Goal: Contribute content: Contribute content

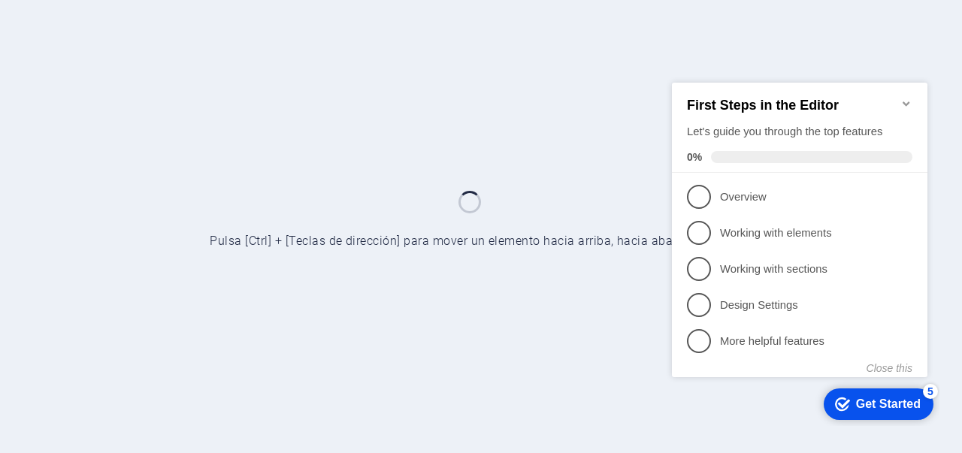
click at [905, 101] on icon "Minimize checklist" at bounding box center [905, 103] width 7 height 5
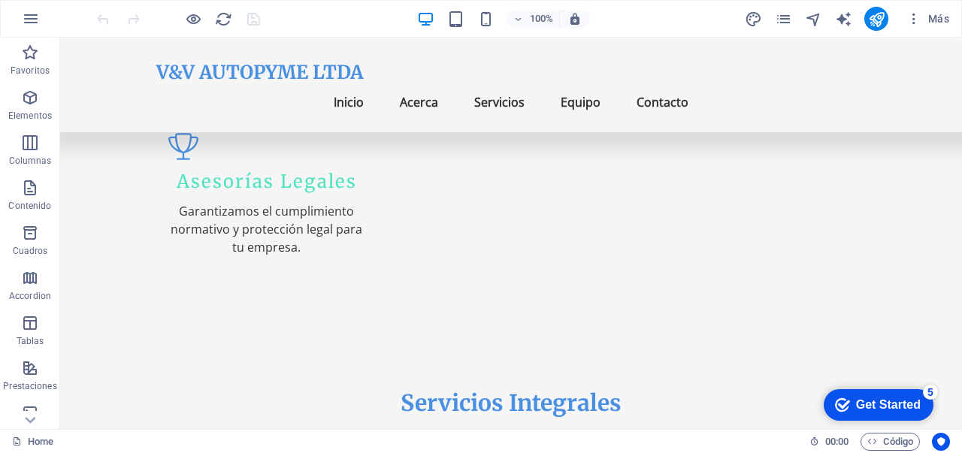
scroll to position [1552, 0]
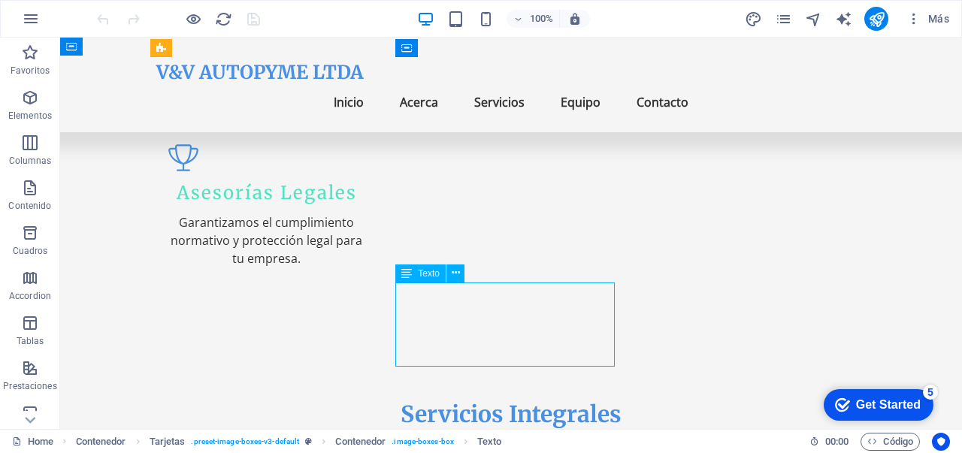
click at [433, 270] on span "Texto" at bounding box center [429, 273] width 22 height 9
click at [412, 273] on div "Texto" at bounding box center [420, 273] width 50 height 18
click at [459, 271] on button at bounding box center [455, 273] width 18 height 18
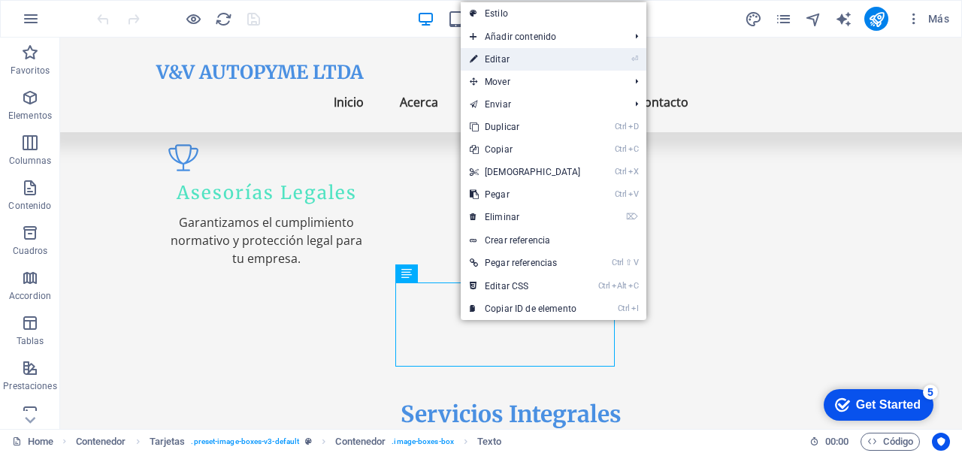
drag, startPoint x: 504, startPoint y: 61, endPoint x: 179, endPoint y: 24, distance: 327.4
click at [504, 61] on link "⏎ Editar" at bounding box center [525, 59] width 129 height 23
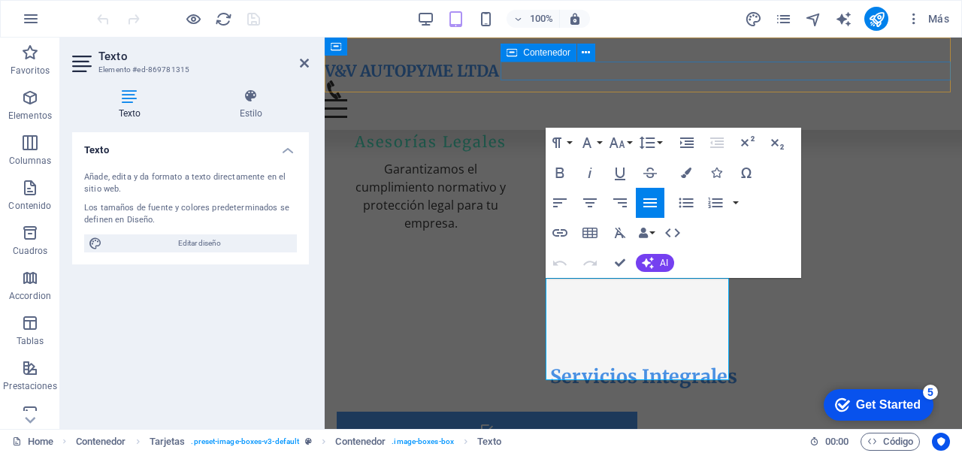
scroll to position [1527, 0]
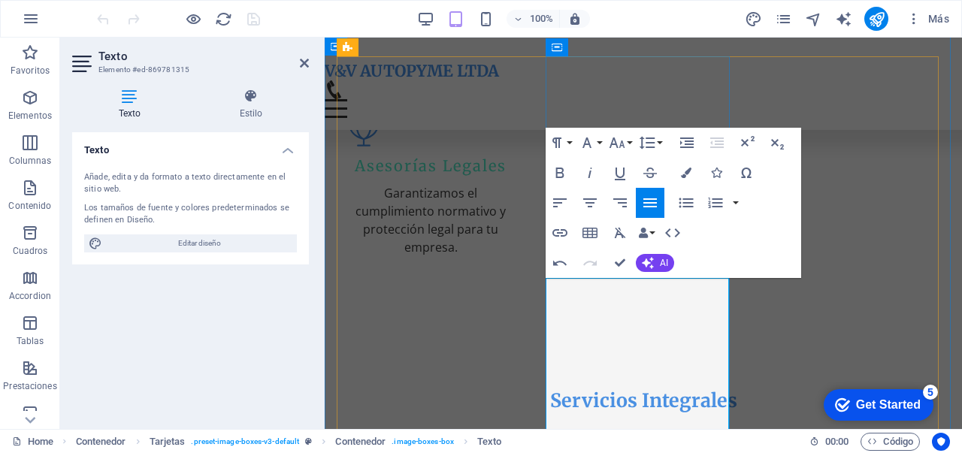
scroll to position [1537, 0]
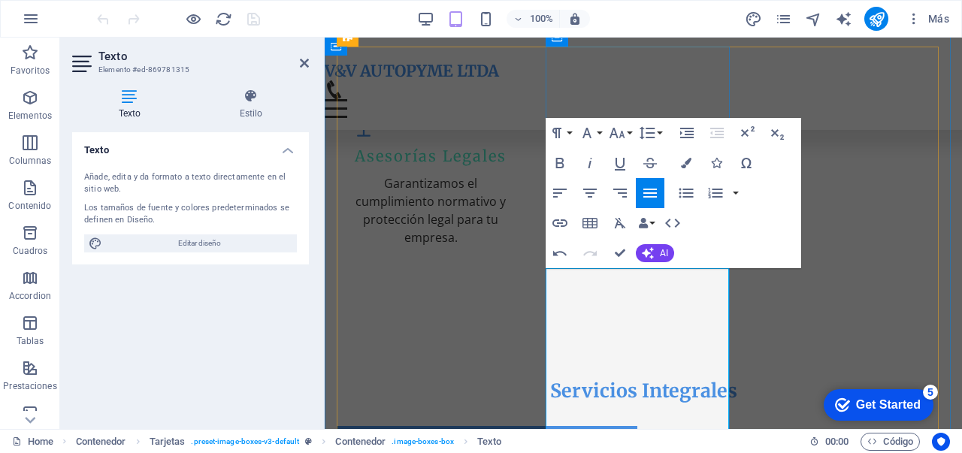
drag, startPoint x: 625, startPoint y: 422, endPoint x: 561, endPoint y: 369, distance: 83.8
copy p "Pionero en sistemas POS, para el mundo gastronómico - SIStema [PERSON_NAME]."
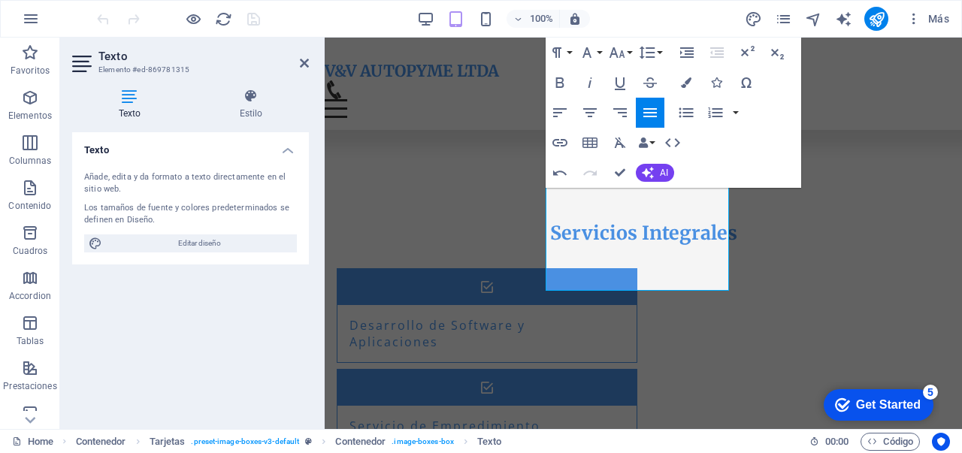
scroll to position [1707, 0]
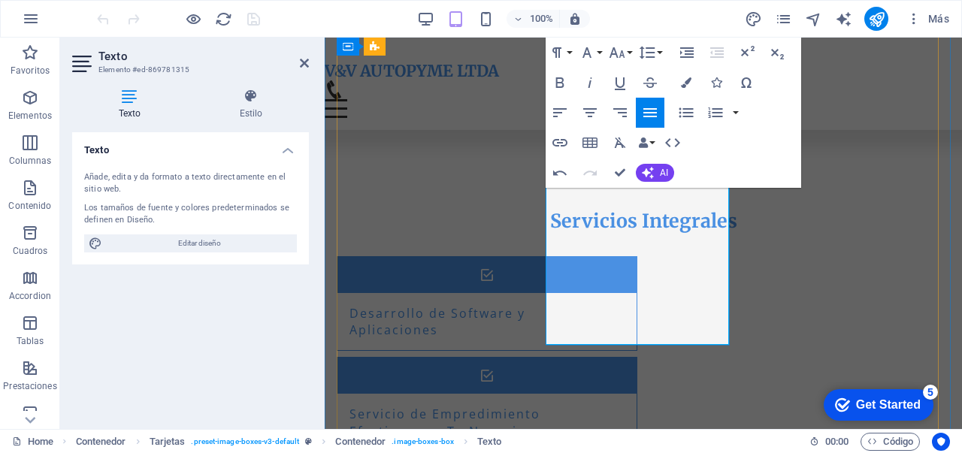
click at [689, 113] on icon "button" at bounding box center [686, 113] width 14 height 10
click at [715, 53] on icon "button" at bounding box center [717, 52] width 14 height 11
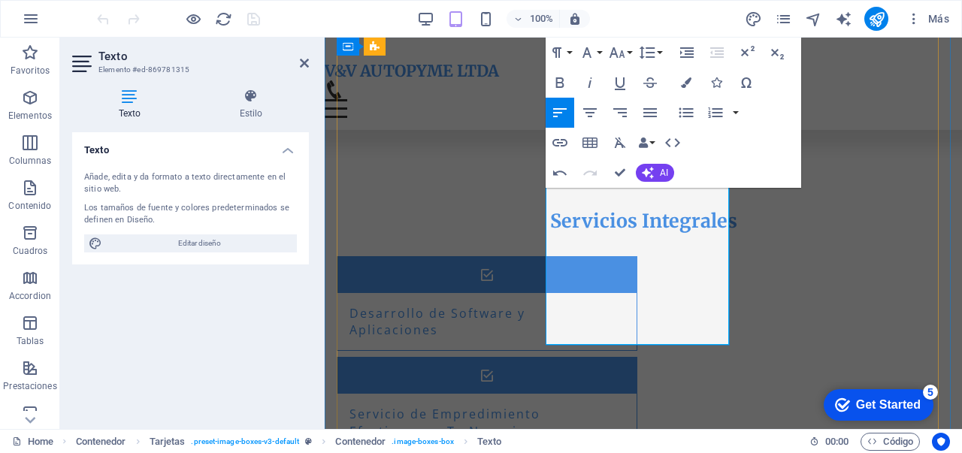
click at [686, 55] on icon "button" at bounding box center [687, 53] width 18 height 18
click at [714, 53] on icon "button" at bounding box center [717, 53] width 18 height 18
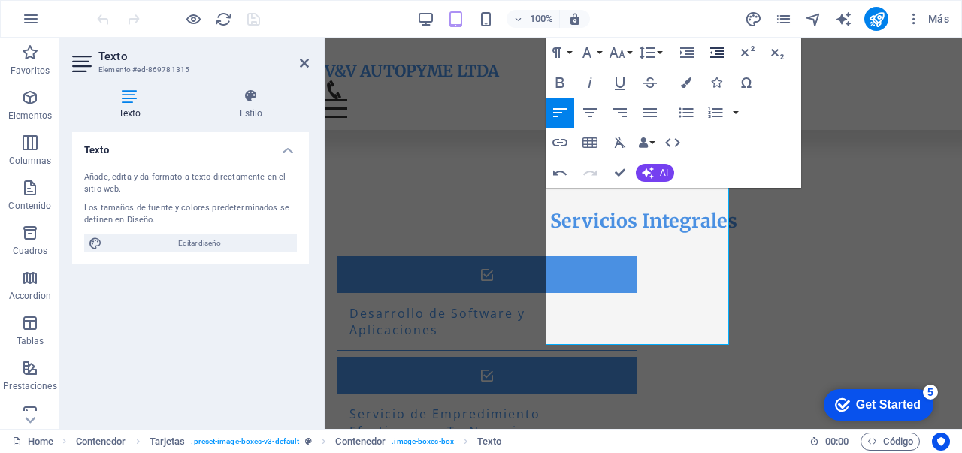
click at [714, 53] on icon "button" at bounding box center [717, 53] width 18 height 18
drag, startPoint x: 562, startPoint y: 216, endPoint x: 639, endPoint y: 219, distance: 76.7
drag, startPoint x: 559, startPoint y: 214, endPoint x: 648, endPoint y: 218, distance: 88.7
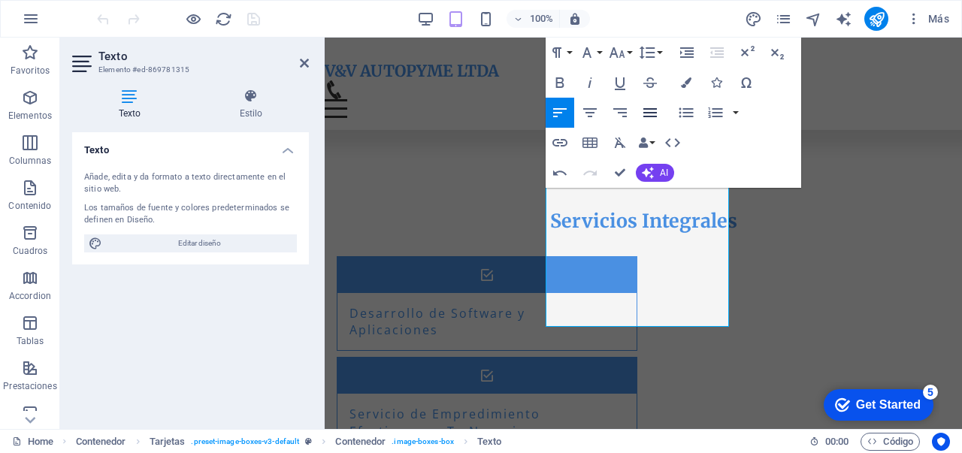
click at [655, 113] on icon "button" at bounding box center [650, 112] width 14 height 9
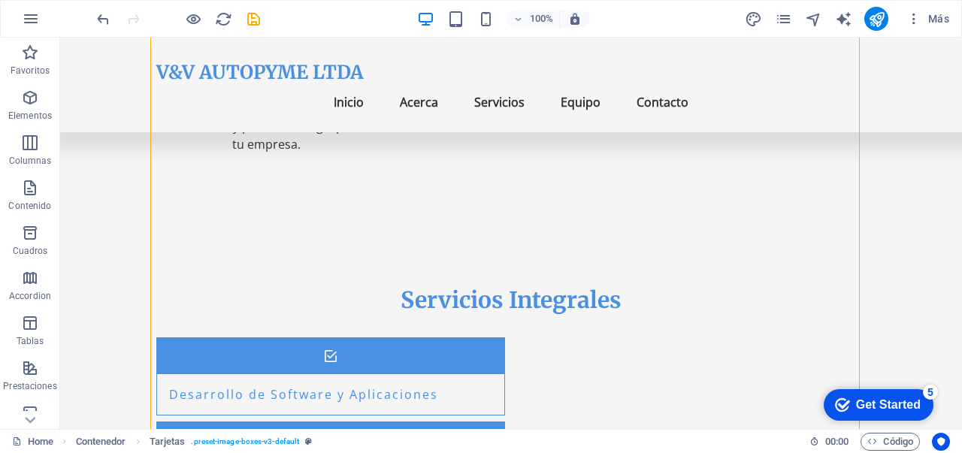
scroll to position [1654, 0]
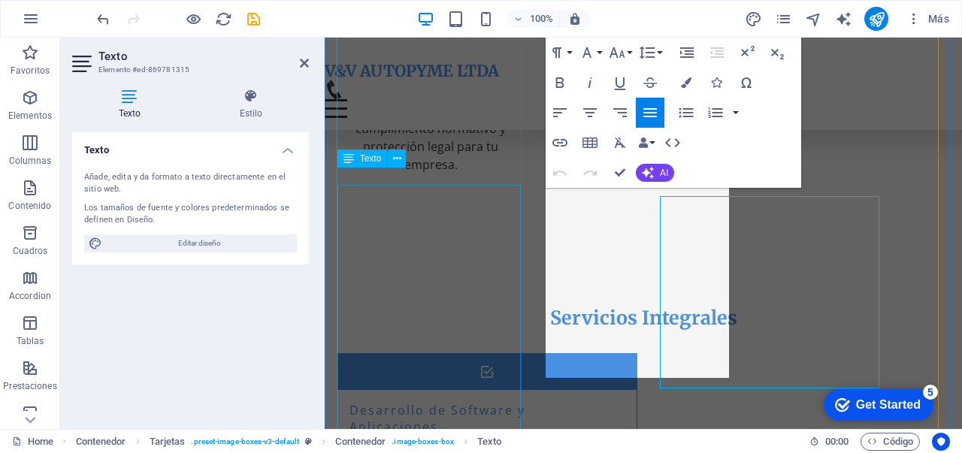
scroll to position [1638, 0]
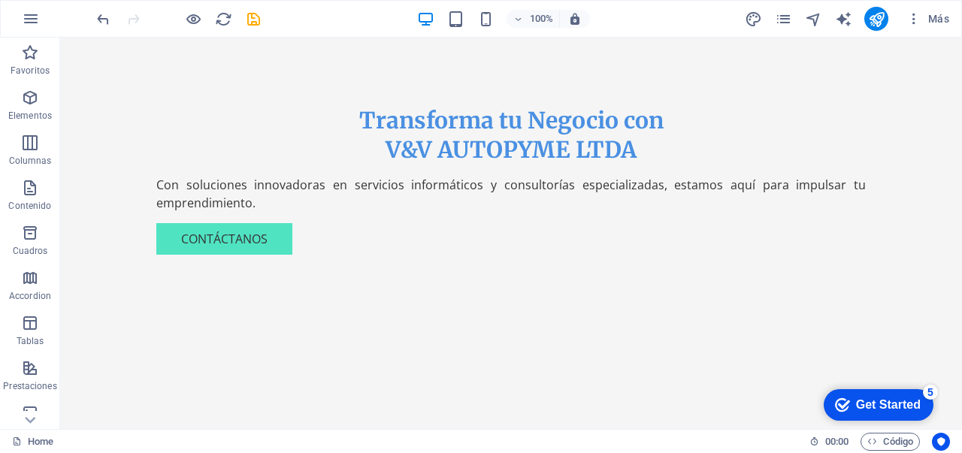
scroll to position [0, 0]
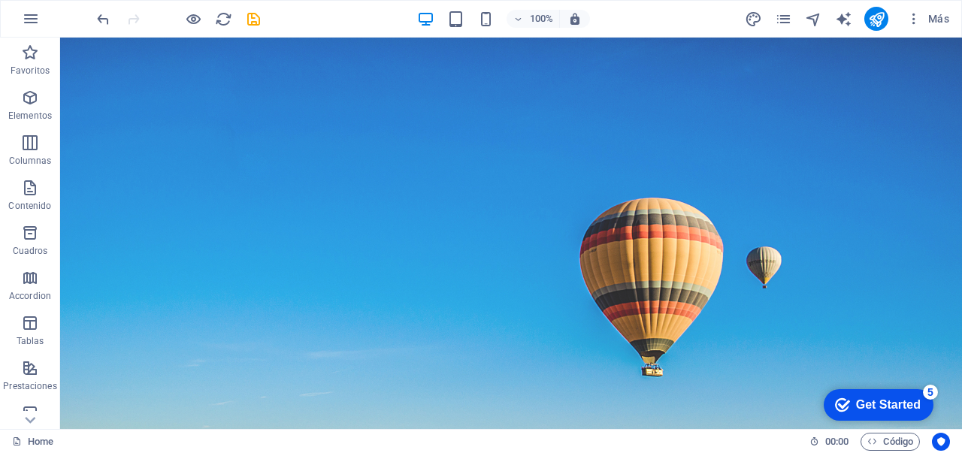
drag, startPoint x: 956, startPoint y: 216, endPoint x: 1020, endPoint y: 40, distance: 187.3
click at [255, 16] on icon "save" at bounding box center [253, 19] width 17 height 17
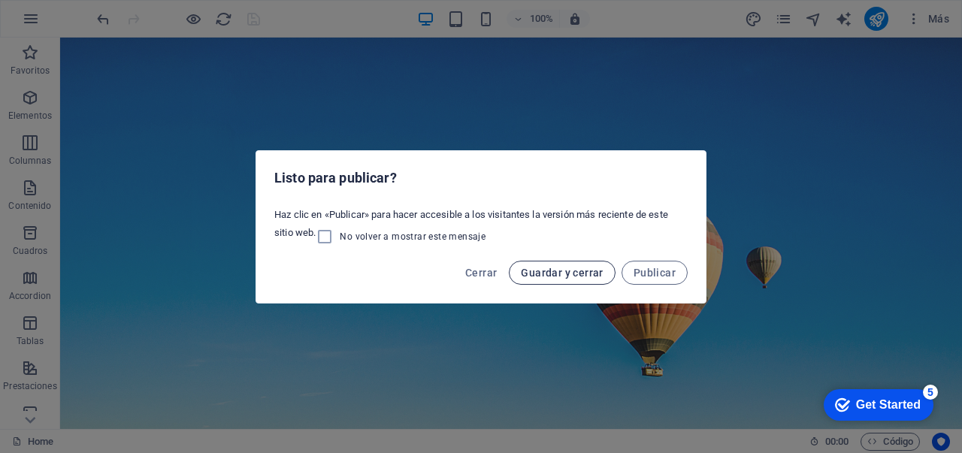
click at [588, 271] on span "Guardar y cerrar" at bounding box center [562, 273] width 82 height 12
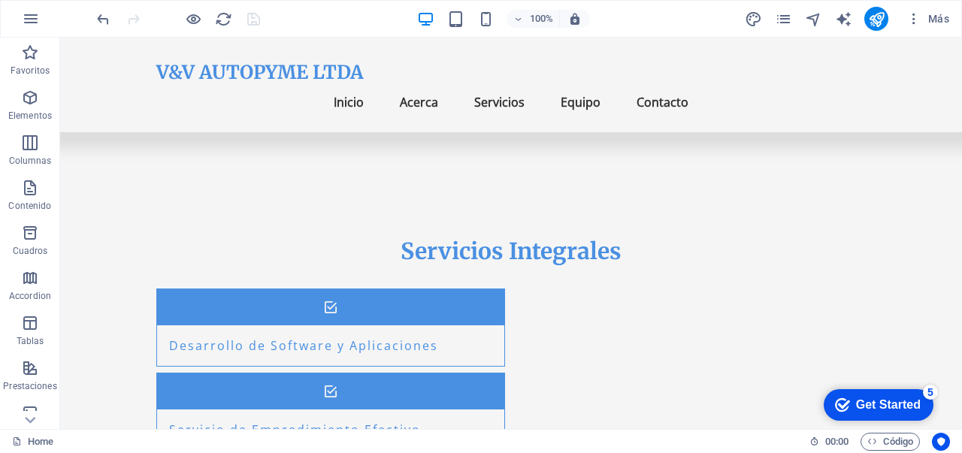
scroll to position [1660, 0]
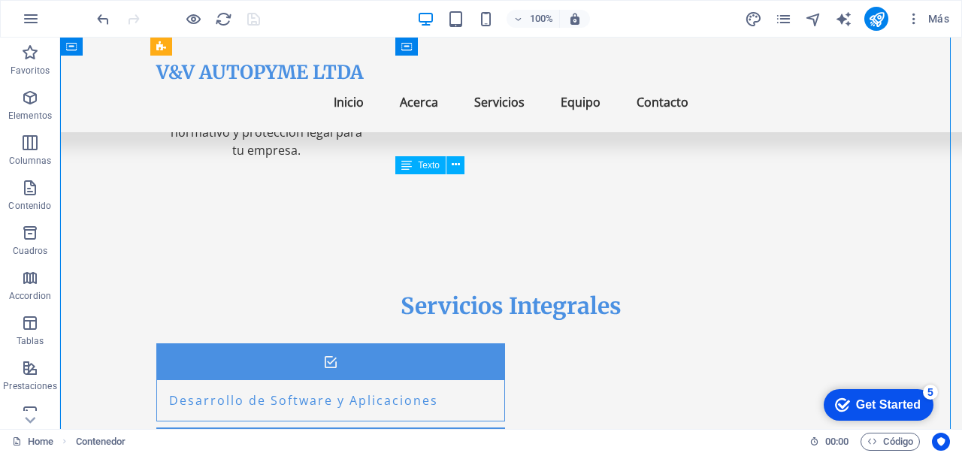
drag, startPoint x: 487, startPoint y: 342, endPoint x: 409, endPoint y: 254, distance: 117.6
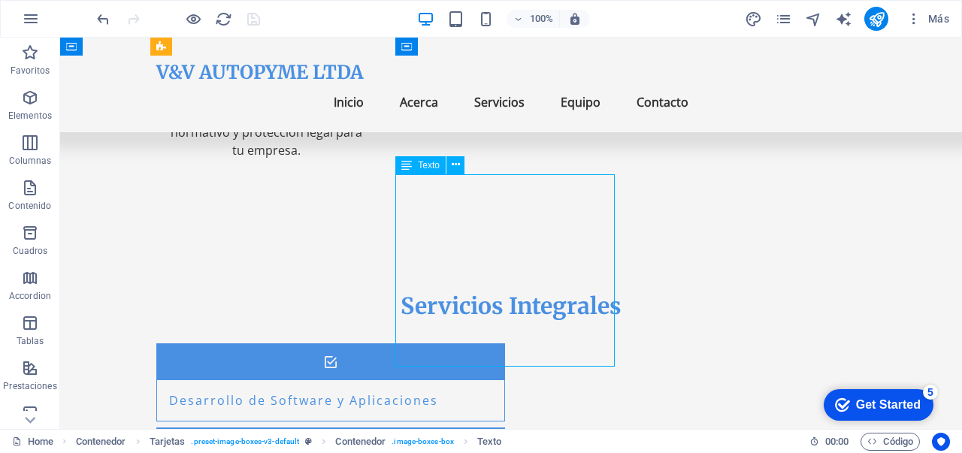
drag, startPoint x: 482, startPoint y: 346, endPoint x: 428, endPoint y: 303, distance: 70.1
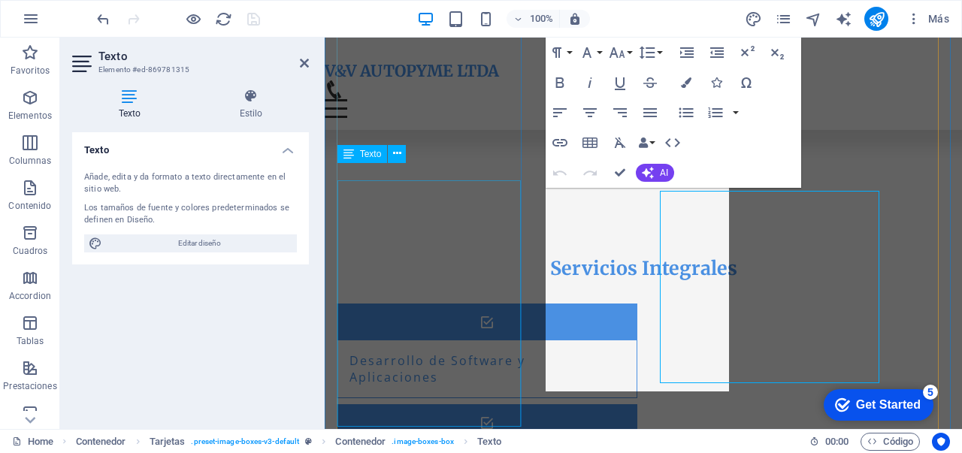
scroll to position [1642, 0]
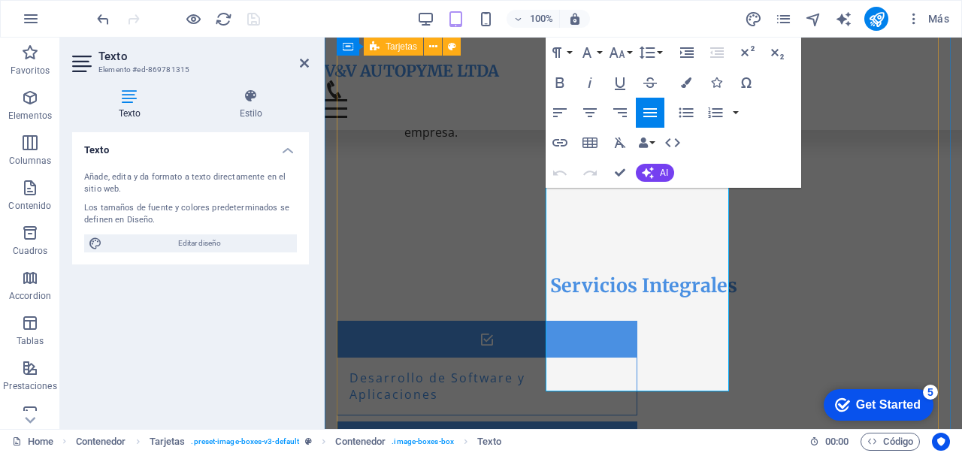
drag, startPoint x: 689, startPoint y: 372, endPoint x: 542, endPoint y: 142, distance: 273.0
copy div "Analista de sistemas, experto en desarrollo de software con 30 años de experien…"
